Goal: Information Seeking & Learning: Learn about a topic

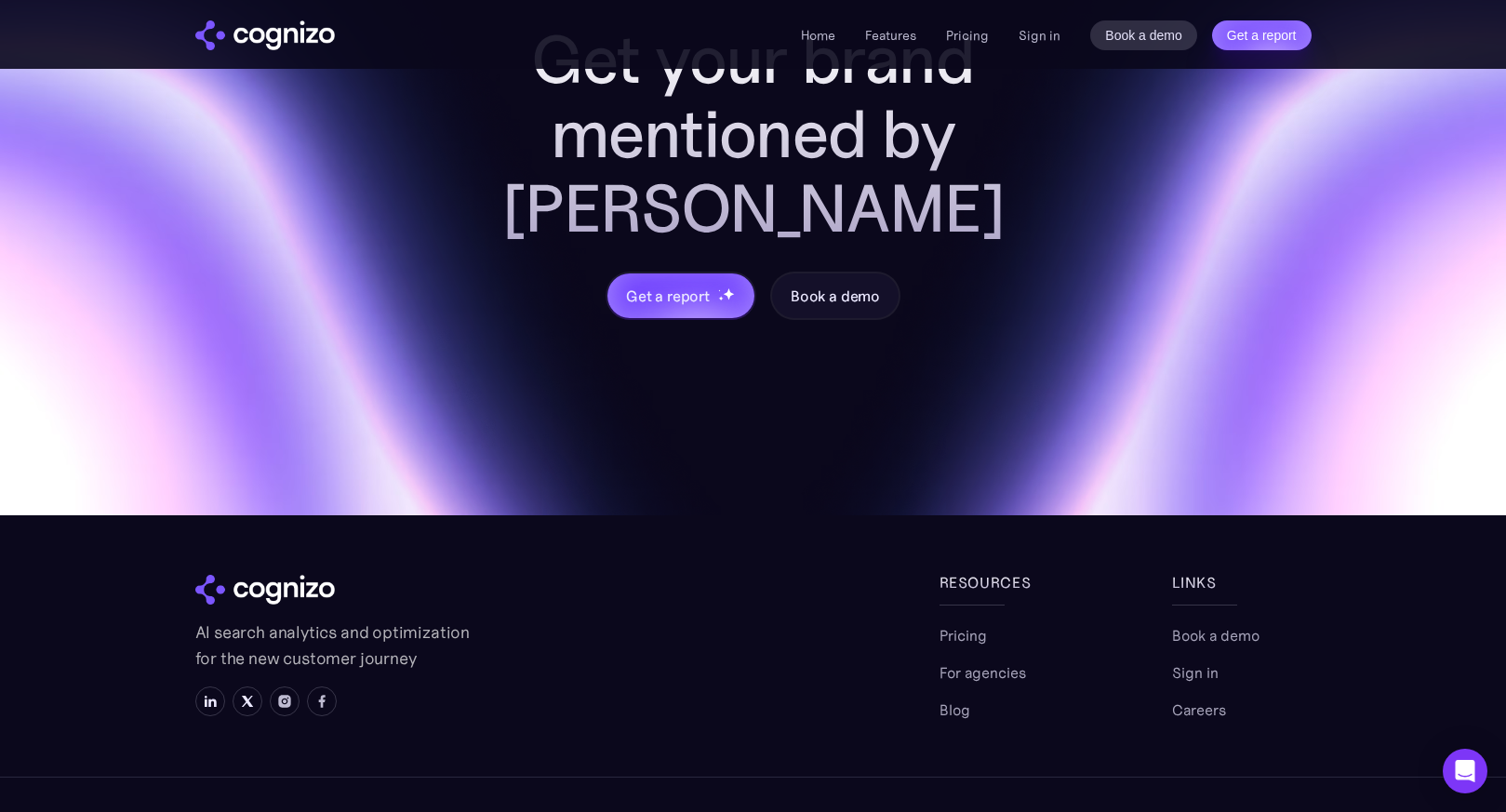
scroll to position [7379, 0]
click at [1210, 698] on link "Careers" at bounding box center [1199, 709] width 54 height 22
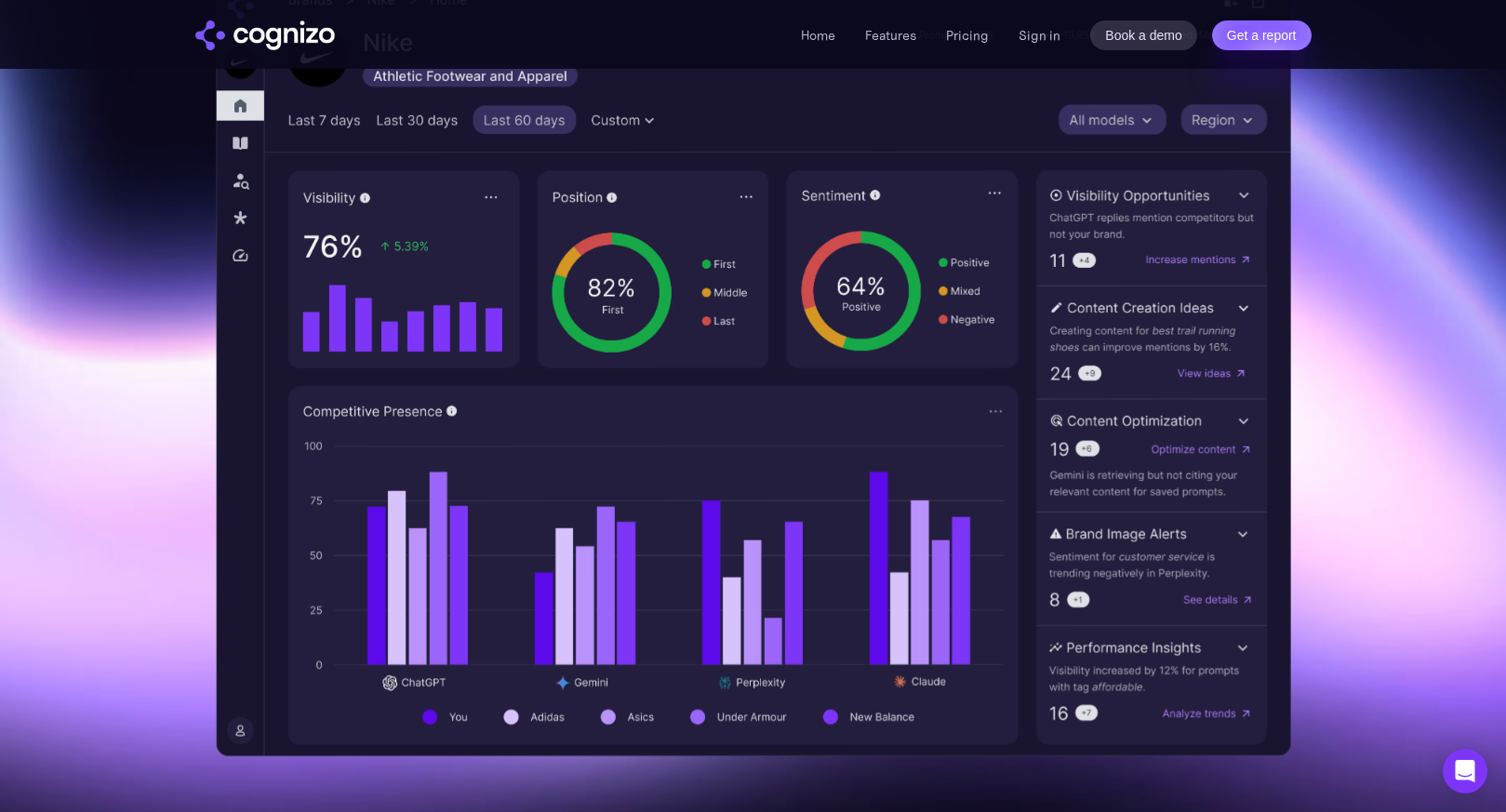
scroll to position [455, 0]
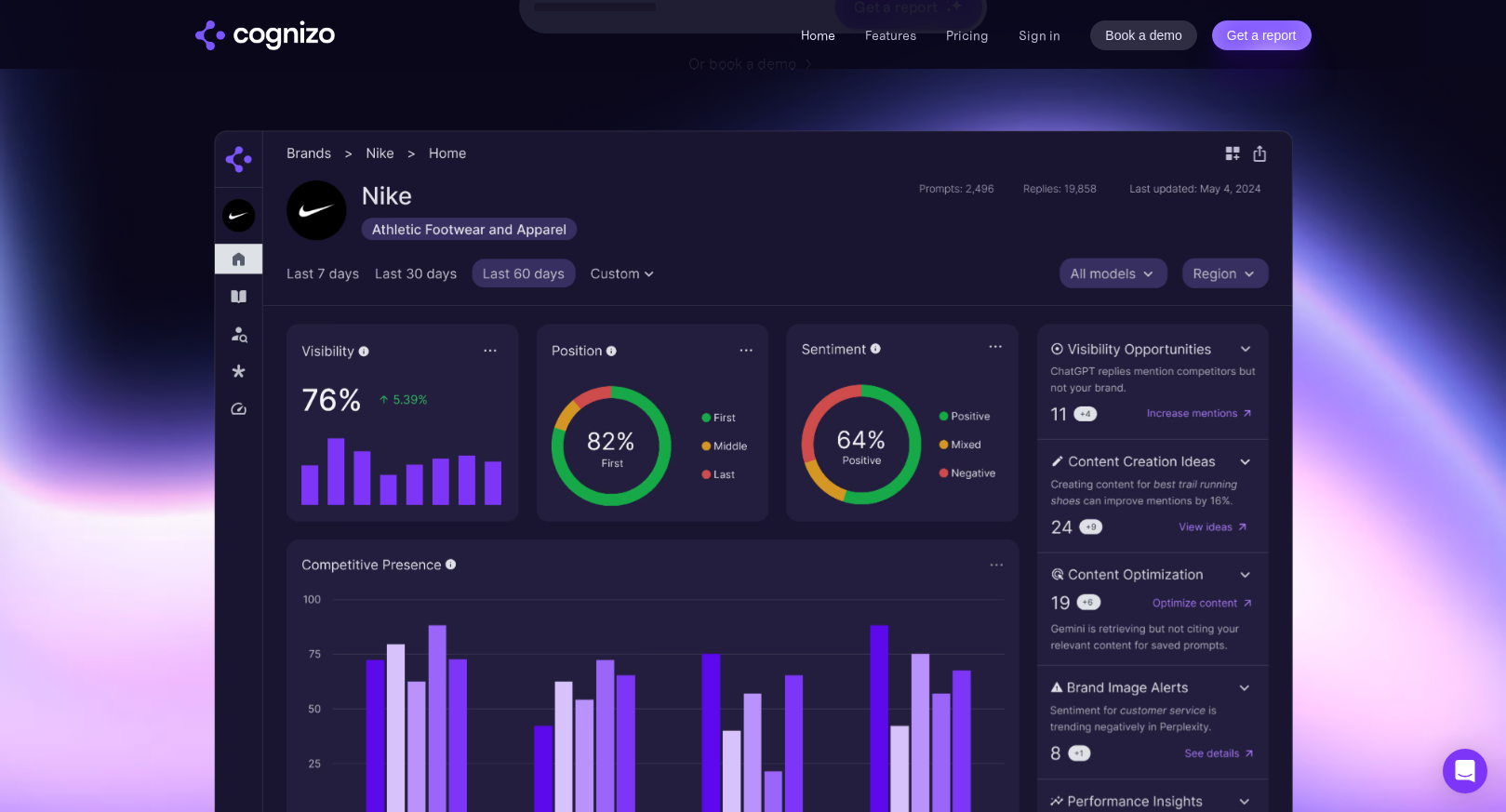
click at [833, 29] on link "Home" at bounding box center [818, 35] width 35 height 16
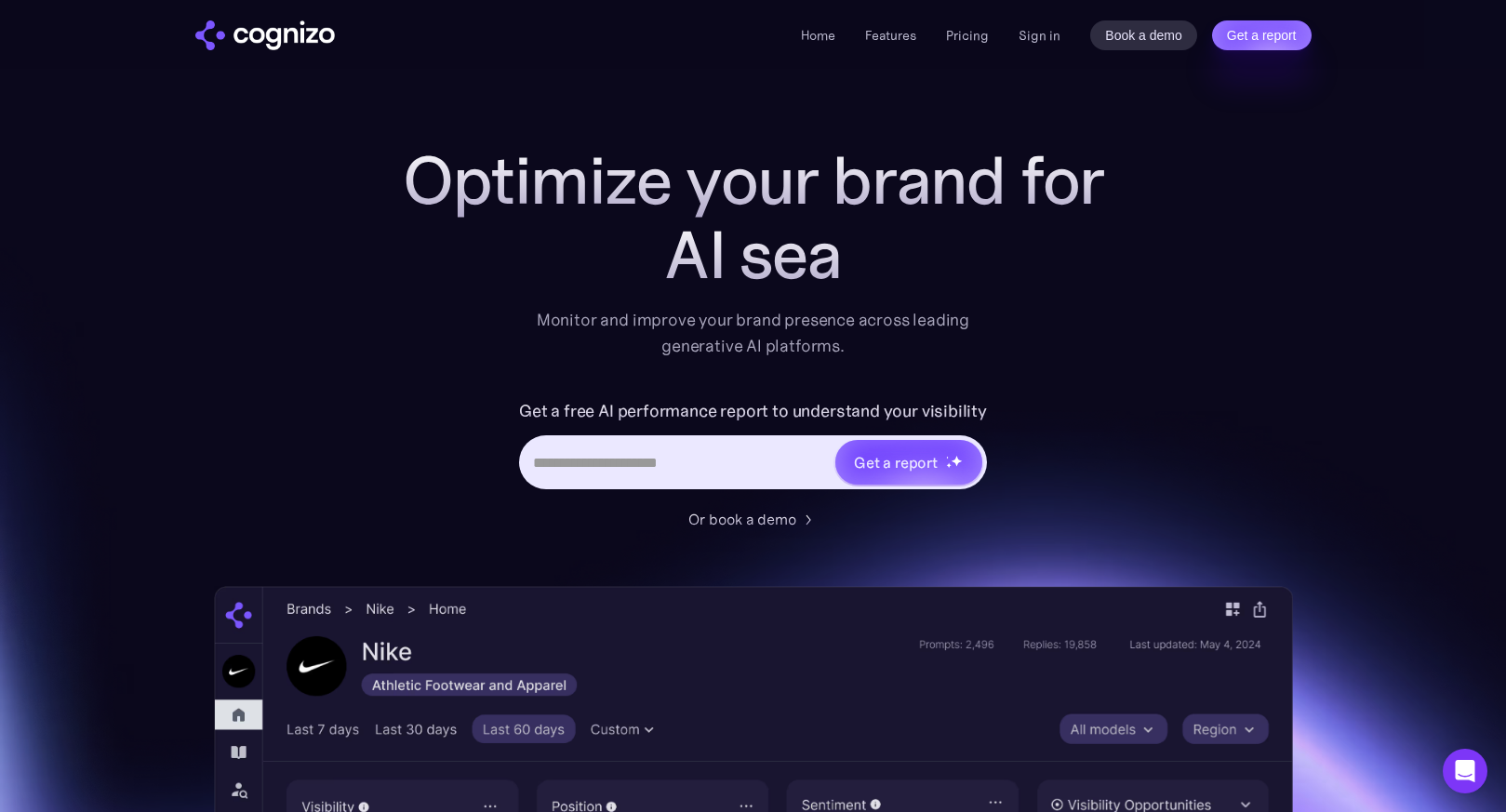
click at [957, 21] on div "Home Features Pricing Book a demo Get a report Sign in Book a demo Get a report" at bounding box center [1055, 35] width 509 height 30
click at [960, 32] on link "Pricing" at bounding box center [968, 35] width 42 height 16
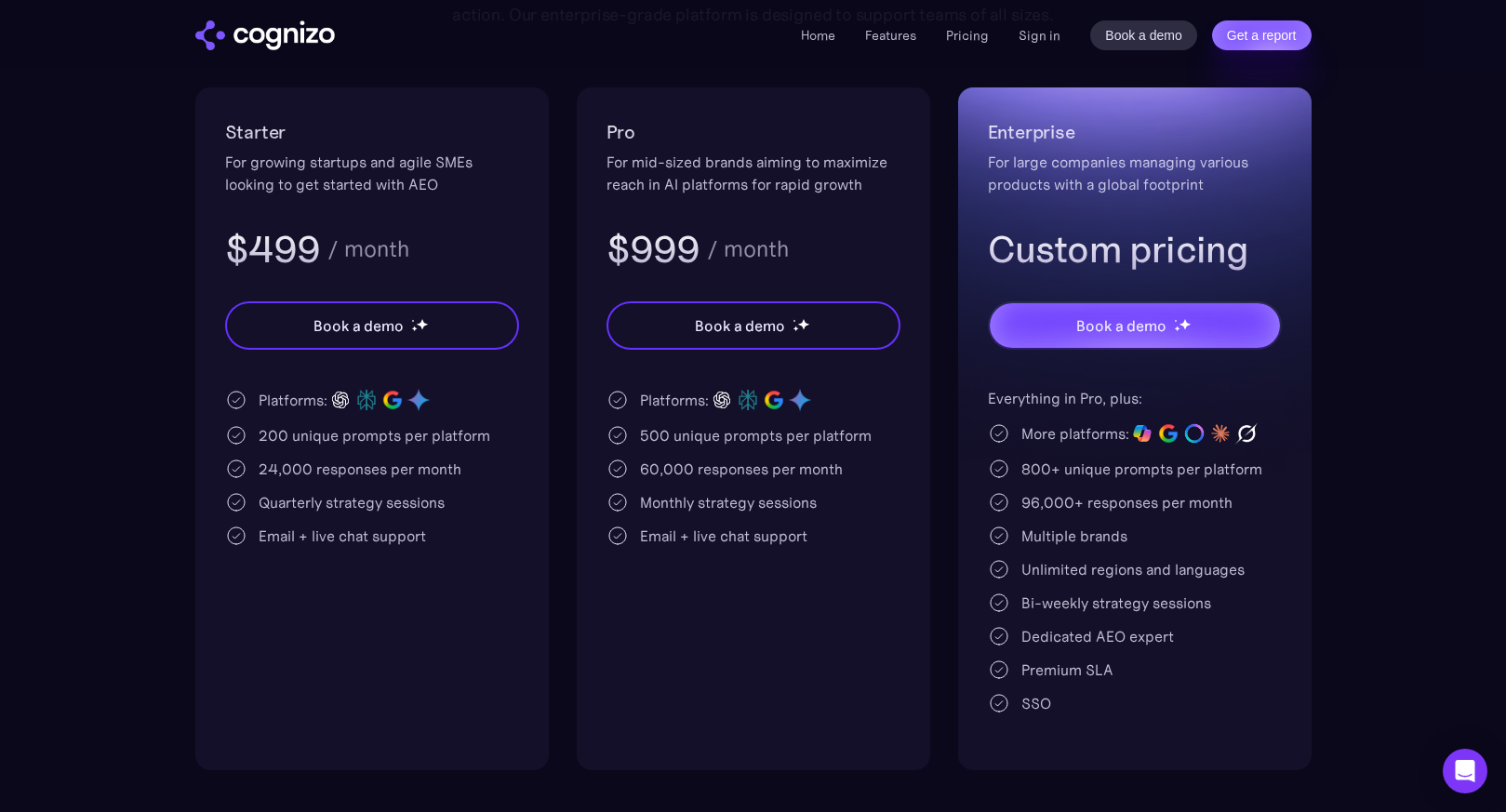
scroll to position [358, 0]
